Goal: Task Accomplishment & Management: Use online tool/utility

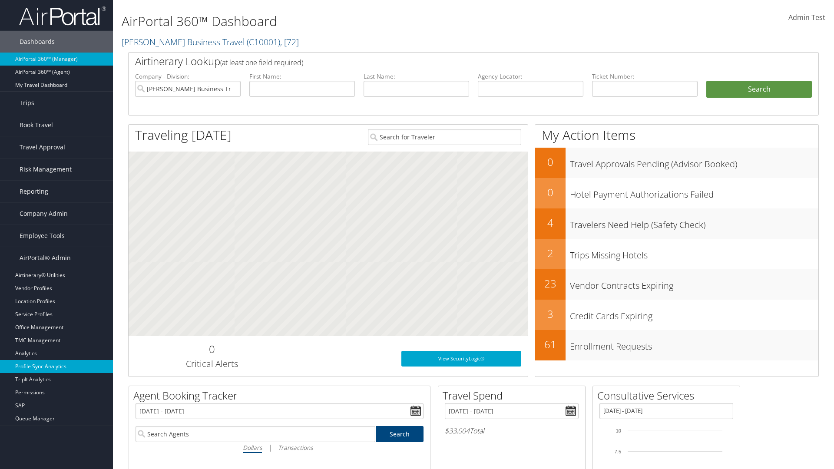
click at [56, 367] on link "Profile Sync Analytics" at bounding box center [56, 366] width 113 height 13
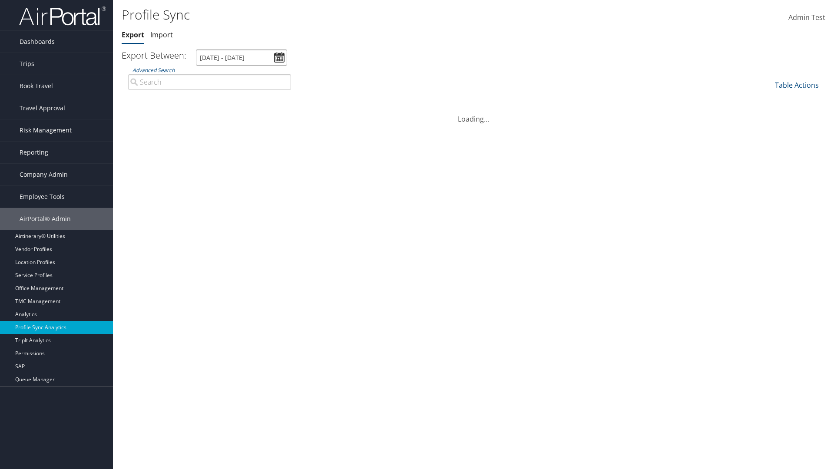
click at [242, 57] on input "7/28/2025 - 8/29/2025" at bounding box center [241, 58] width 91 height 16
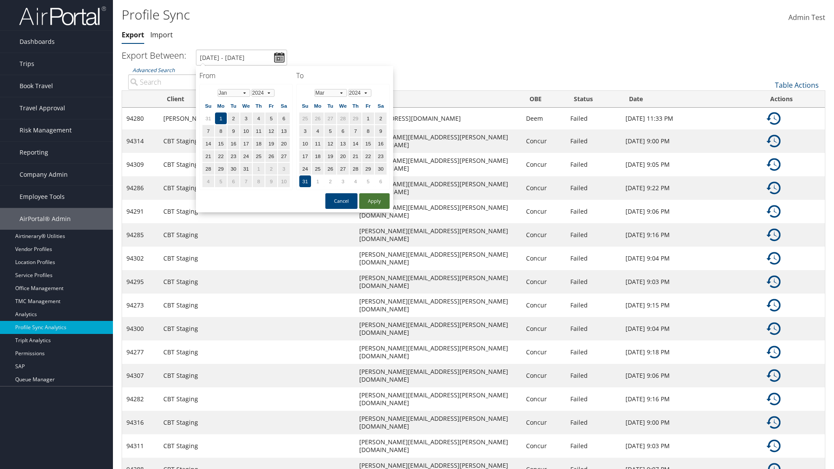
click at [375, 201] on button "Apply" at bounding box center [374, 201] width 30 height 16
type input "1/1/2024 - 3/31/2024"
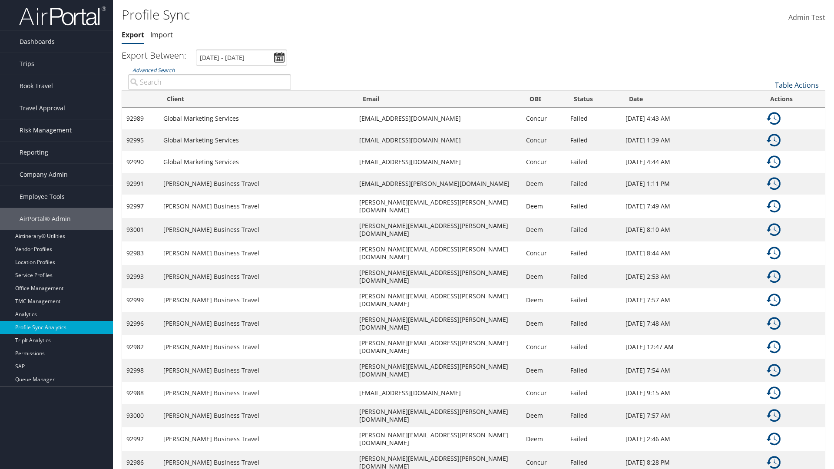
click at [797, 85] on link "Table Actions" at bounding box center [797, 85] width 44 height 10
click at [768, 113] on link "Column Visibility" at bounding box center [768, 113] width 114 height 15
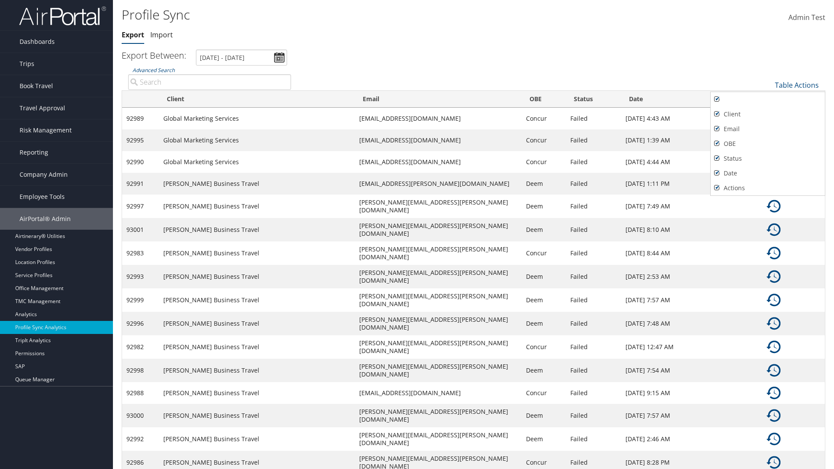
click at [417, 235] on div at bounding box center [417, 234] width 834 height 469
click at [797, 85] on link "Table Actions" at bounding box center [797, 85] width 44 height 10
click at [768, 98] on link "Sync Profile" at bounding box center [768, 98] width 114 height 15
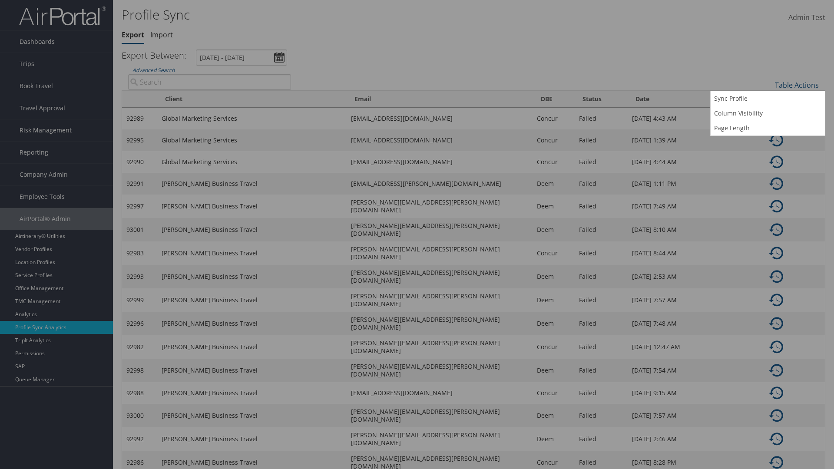
click at [0, 0] on input "User" at bounding box center [0, 0] width 0 height 0
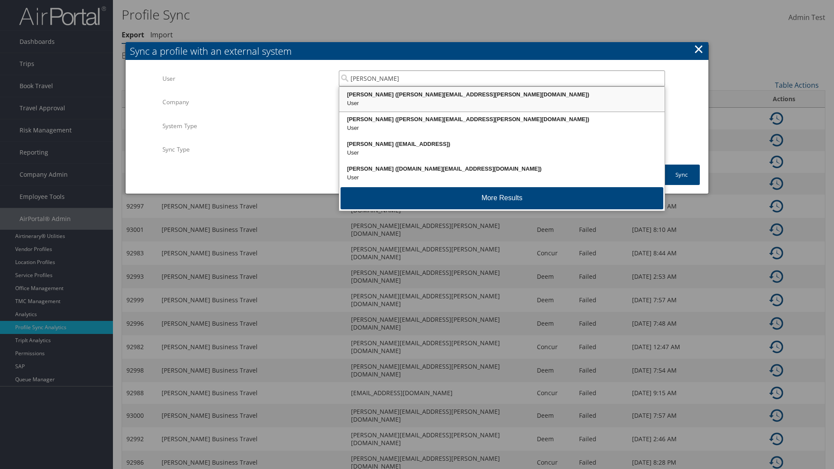
click at [502, 95] on div "Kyle Casazza (kyle.casazza@cbtravel.com)" at bounding box center [502, 94] width 323 height 9
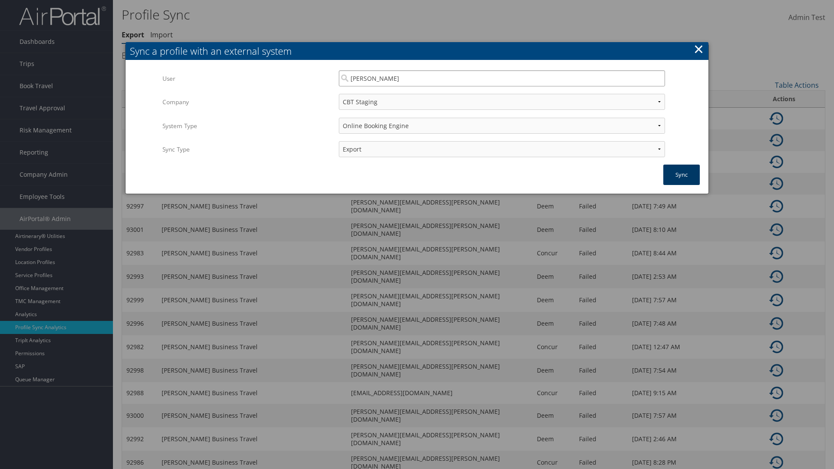
type input "Kyle Casazza"
click at [682, 175] on button "Sync" at bounding box center [681, 175] width 36 height 20
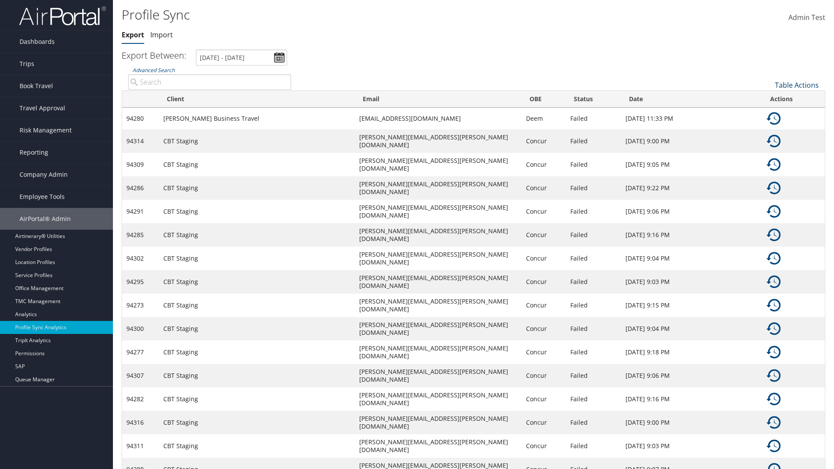
click at [797, 85] on link "Table Actions" at bounding box center [797, 85] width 44 height 10
click at [768, 128] on link "Page Length" at bounding box center [768, 128] width 114 height 15
click at [768, 114] on link "25" at bounding box center [768, 114] width 114 height 15
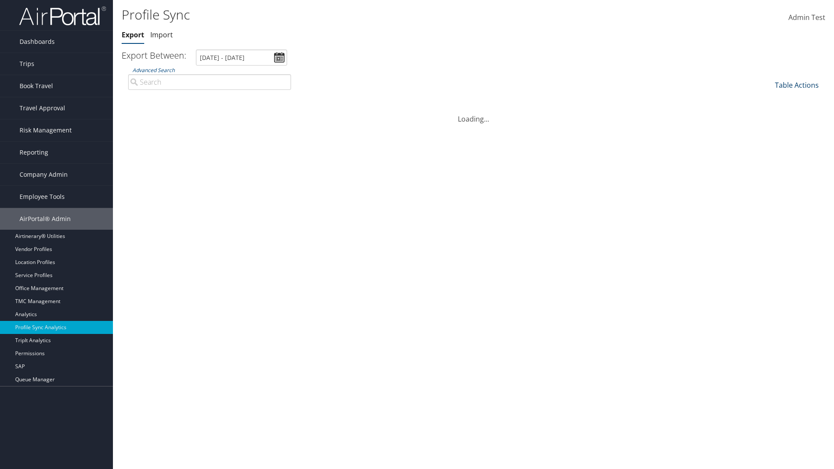
scroll to position [80, 0]
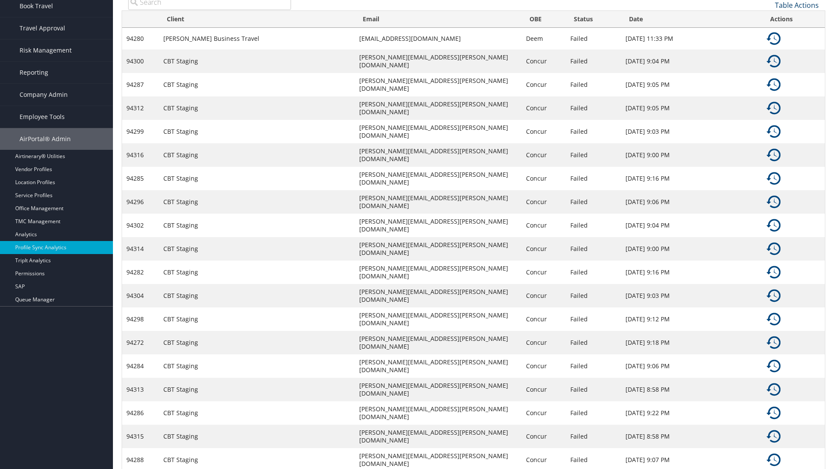
click at [797, 5] on link "Table Actions" at bounding box center [797, 5] width 44 height 10
click at [768, 49] on link "50" at bounding box center [768, 49] width 114 height 15
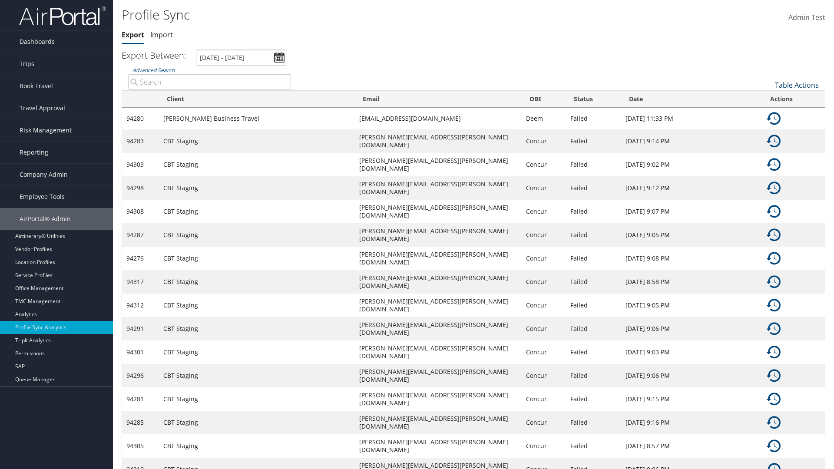
click at [797, 85] on link "Table Actions" at bounding box center [797, 85] width 44 height 10
click at [768, 128] on link "Page Length" at bounding box center [768, 128] width 114 height 15
click at [797, 85] on link "Table Actions" at bounding box center [797, 85] width 44 height 10
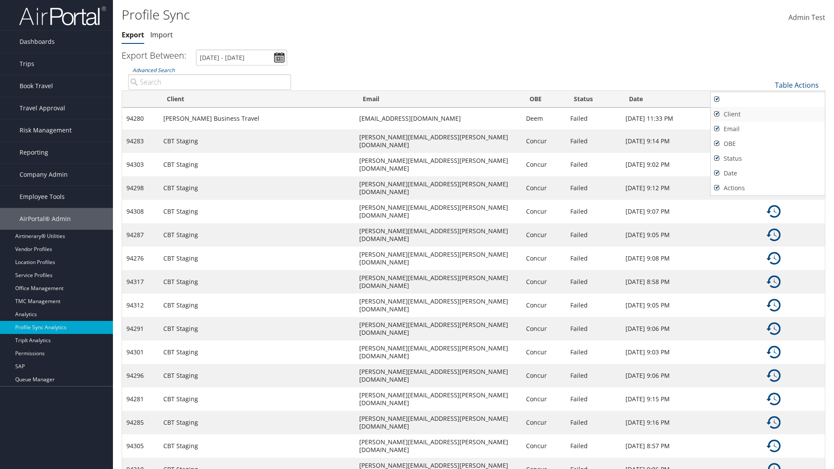
click at [768, 114] on link "Client" at bounding box center [768, 114] width 114 height 15
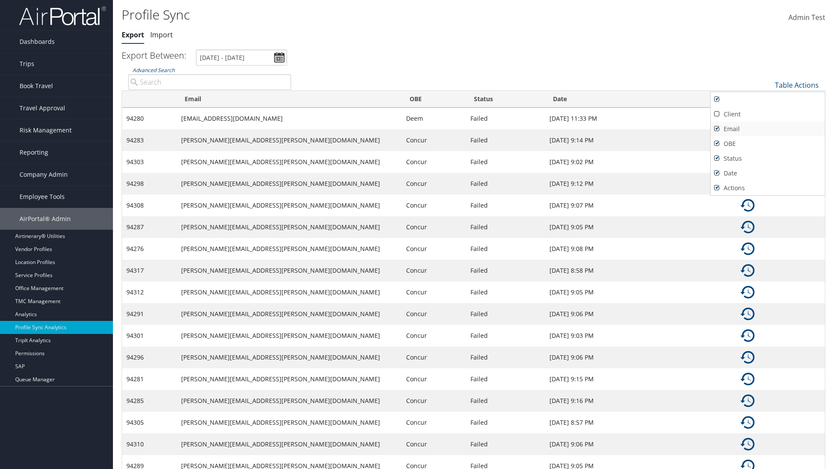
click at [768, 129] on link "Email" at bounding box center [768, 129] width 114 height 15
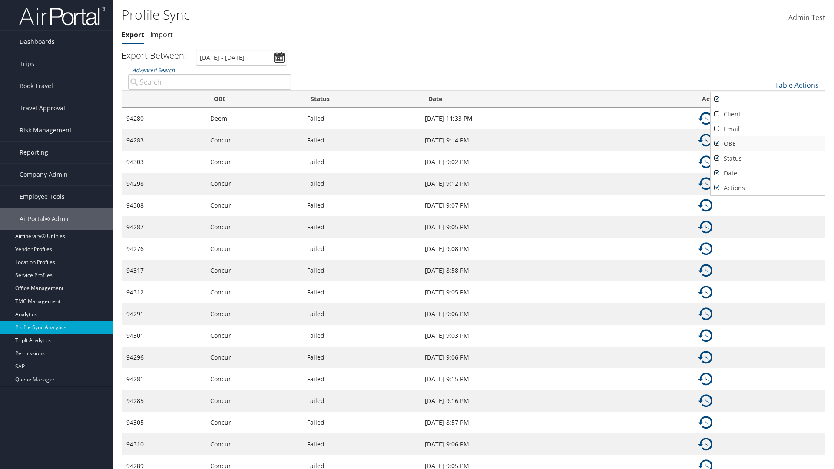
click at [768, 143] on link "OBE" at bounding box center [768, 143] width 114 height 15
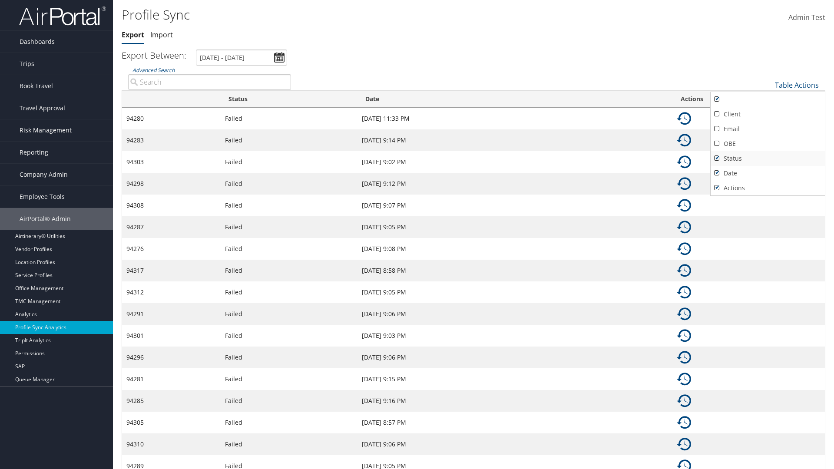
click at [768, 158] on link "Status" at bounding box center [768, 158] width 114 height 15
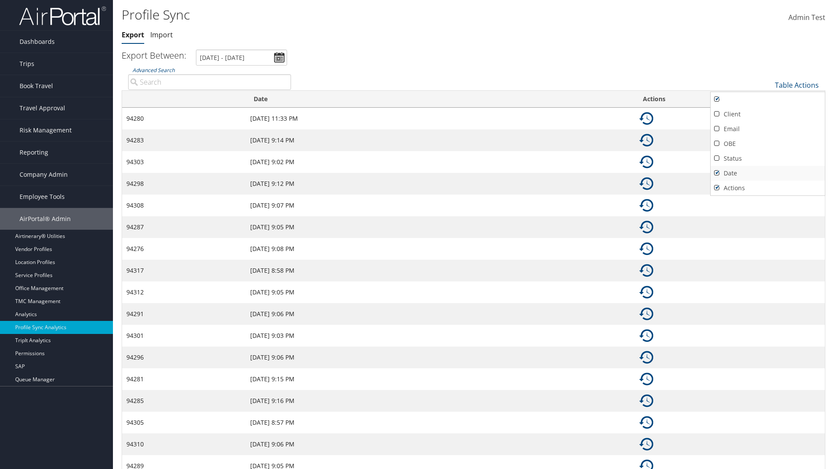
click at [768, 173] on link "Date" at bounding box center [768, 173] width 114 height 15
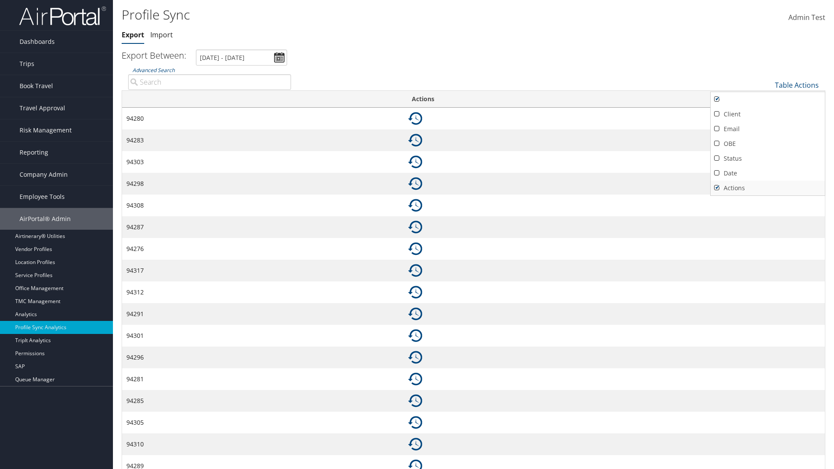
click at [768, 188] on link "Actions" at bounding box center [768, 188] width 114 height 15
